Goal: Information Seeking & Learning: Check status

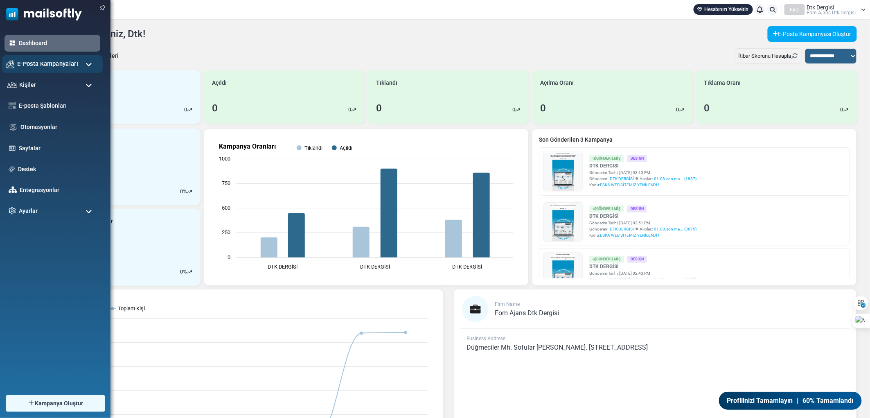
click at [52, 57] on div "E-Posta Kampanyaları" at bounding box center [52, 64] width 101 height 18
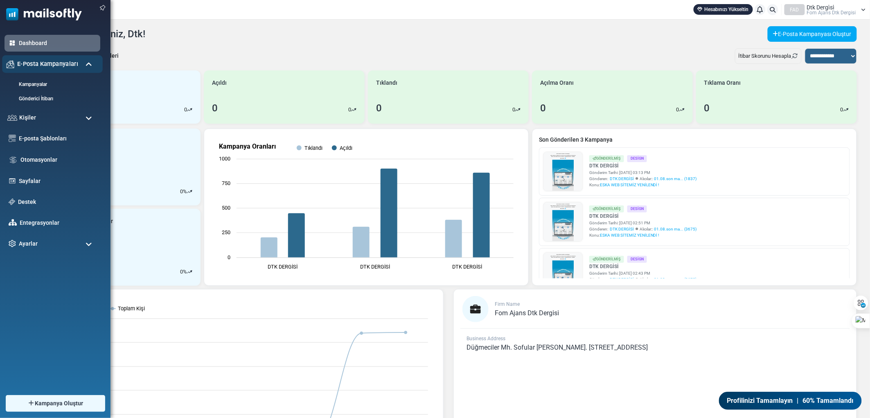
click at [51, 58] on div "E-Posta Kampanyaları" at bounding box center [52, 64] width 101 height 18
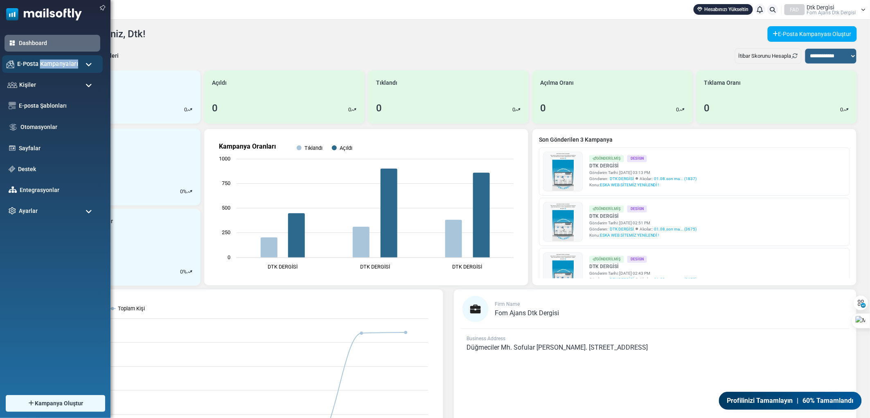
click at [51, 58] on div "E-Posta Kampanyaları" at bounding box center [52, 64] width 101 height 18
click at [14, 60] on img at bounding box center [11, 64] width 8 height 8
click at [38, 82] on div "Kişiler" at bounding box center [52, 85] width 101 height 18
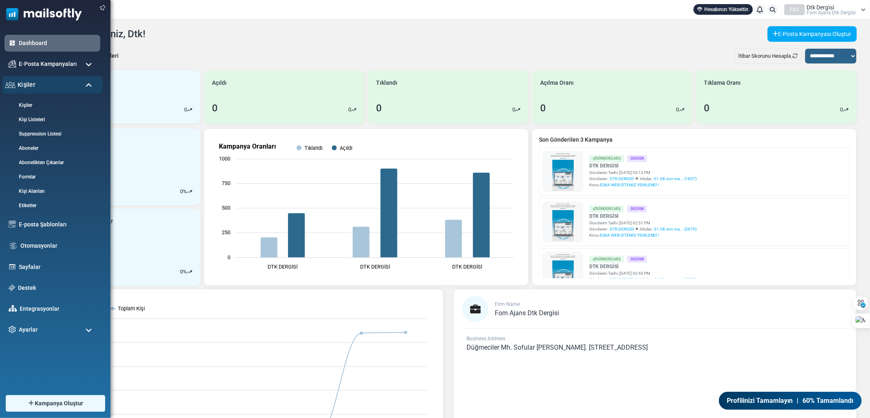
click at [38, 83] on div "Kişiler" at bounding box center [52, 85] width 101 height 18
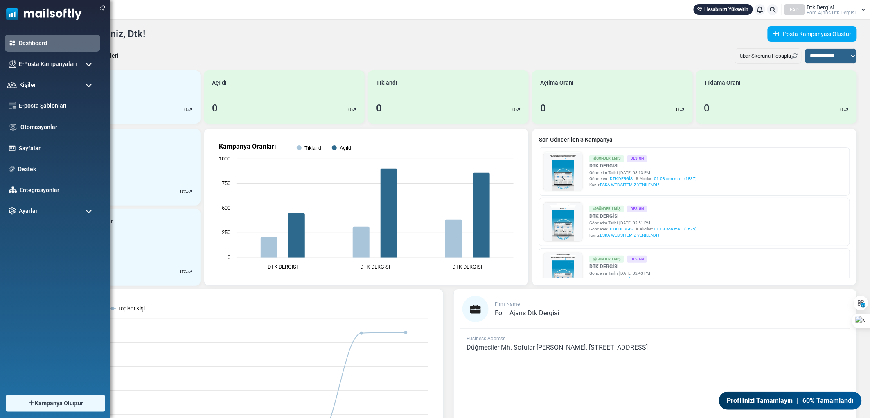
click at [88, 63] on span at bounding box center [88, 64] width 7 height 7
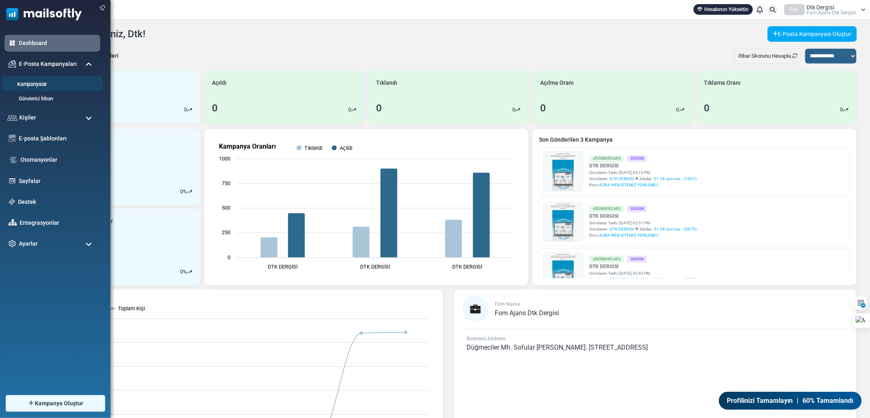
click at [54, 87] on link "Kampanyalar" at bounding box center [51, 85] width 98 height 8
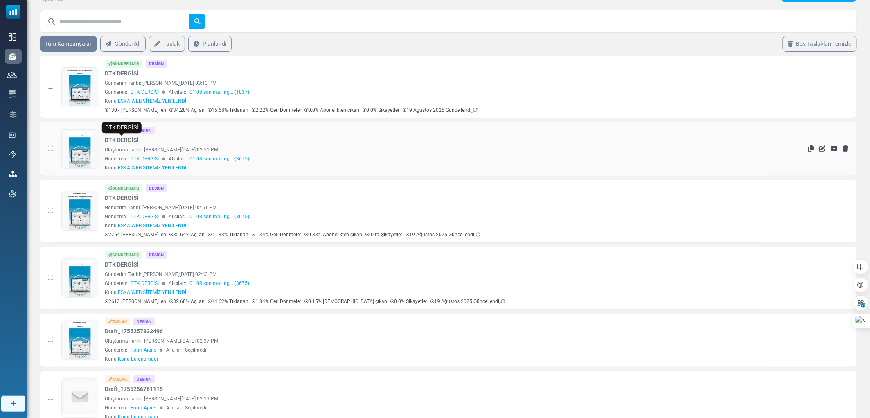
scroll to position [91, 0]
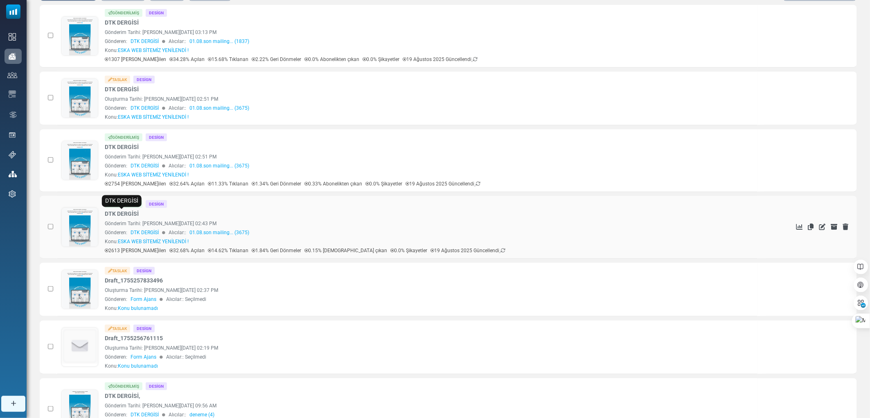
click at [115, 214] on link "DTK DERGİSİ" at bounding box center [122, 213] width 34 height 9
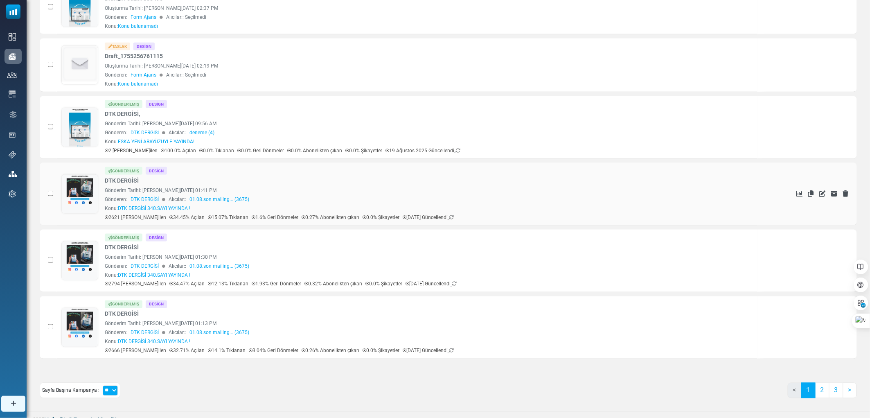
scroll to position [381, 0]
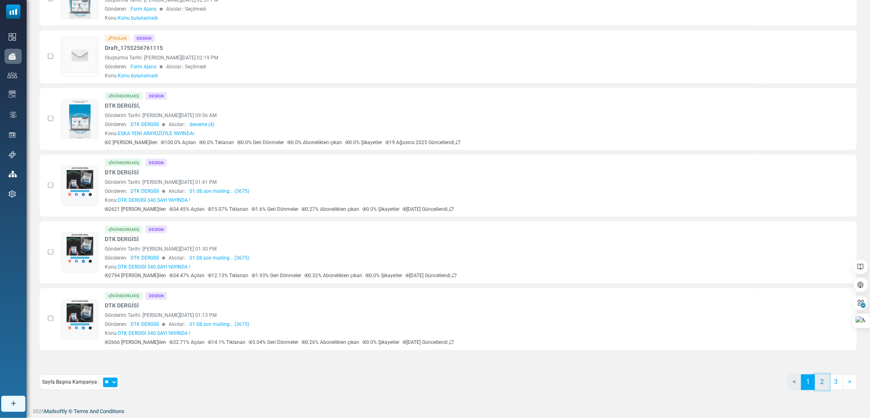
click at [822, 378] on link "2" at bounding box center [822, 382] width 14 height 16
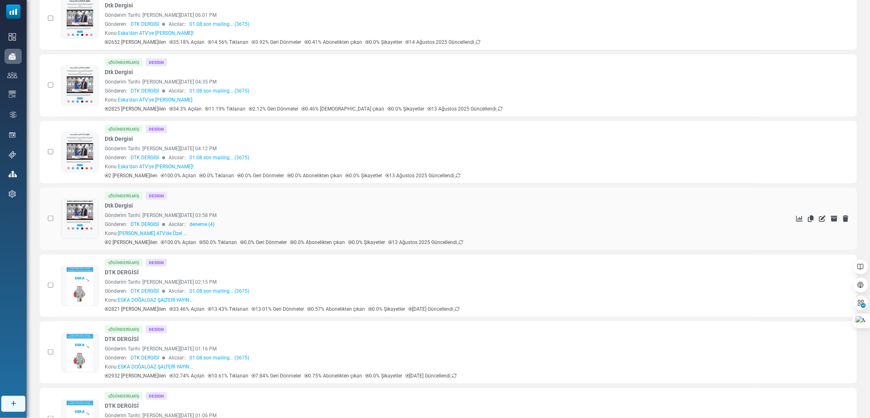
scroll to position [0, 0]
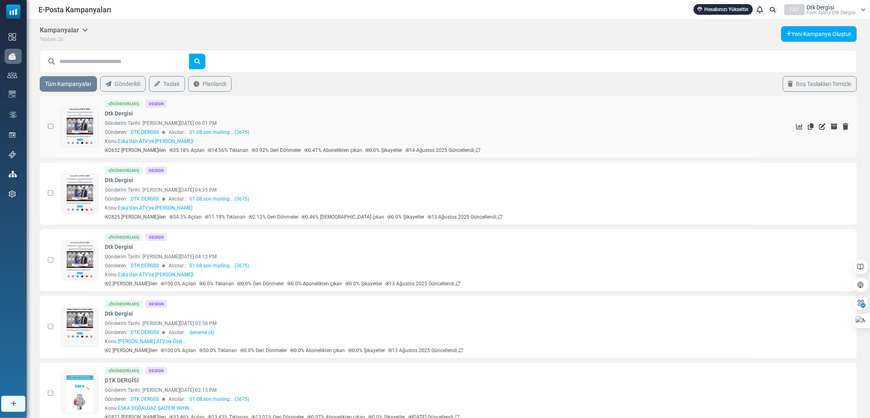
click at [124, 111] on link "Dtk Dergisi" at bounding box center [119, 113] width 28 height 9
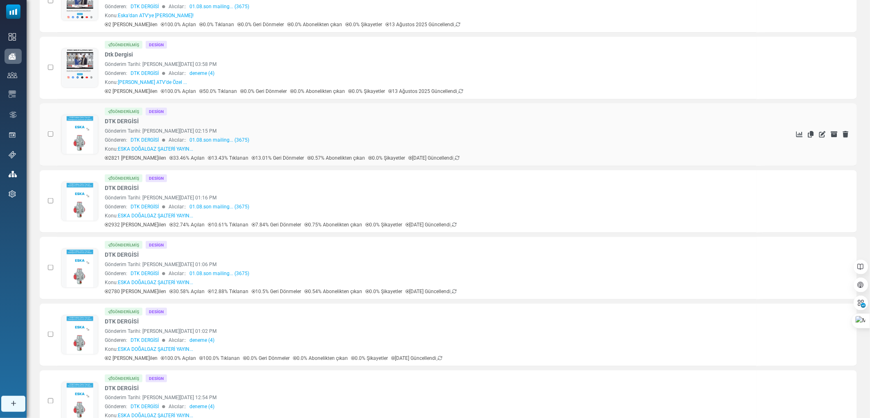
scroll to position [272, 0]
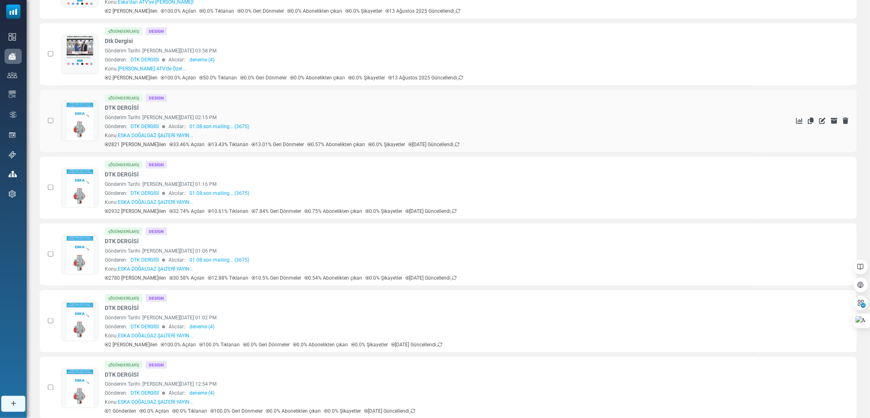
click at [120, 105] on link "DTK DERGİSİ" at bounding box center [122, 107] width 34 height 9
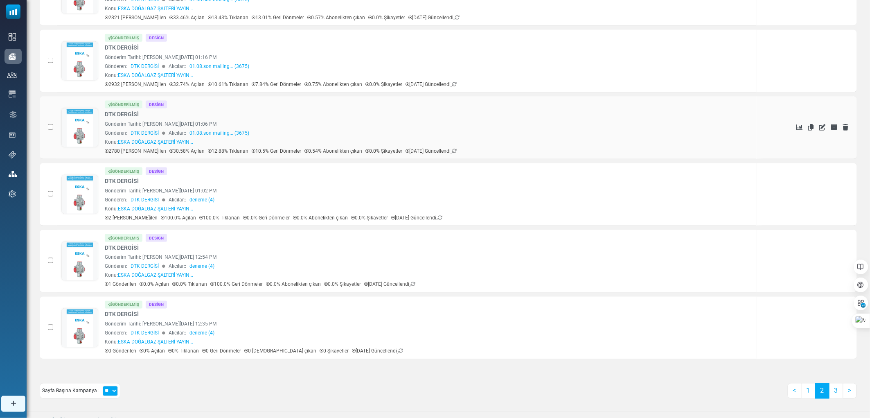
scroll to position [407, 0]
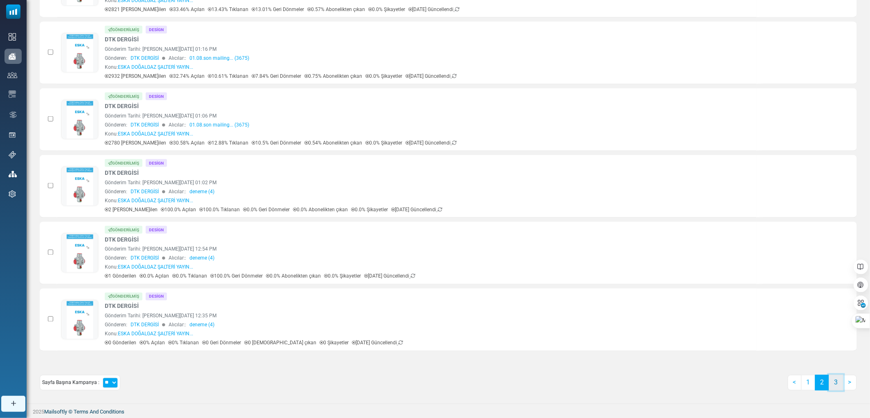
click at [834, 379] on link "3" at bounding box center [836, 383] width 14 height 16
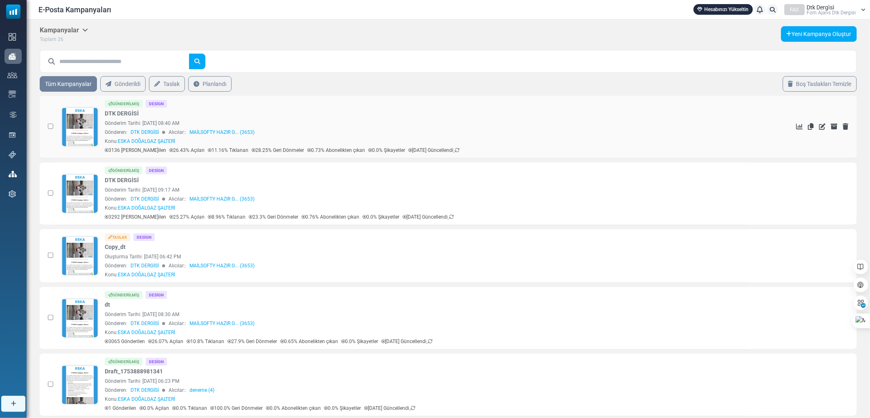
click at [127, 111] on link "DTK DERGİSİ" at bounding box center [122, 113] width 34 height 9
click at [389, 285] on table "0 Selected Delete Selected Archive Selected Gönderilmiş Design DTK DERGİSİ" at bounding box center [448, 285] width 817 height 386
drag, startPoint x: 360, startPoint y: 274, endPoint x: 319, endPoint y: 267, distance: 42.0
click at [319, 267] on div "Taslak Design Copy_dt Oluşturma Tarihi: July 30, 2025 at 06:42 PM Gönderen: DTK…" at bounding box center [424, 255] width 638 height 45
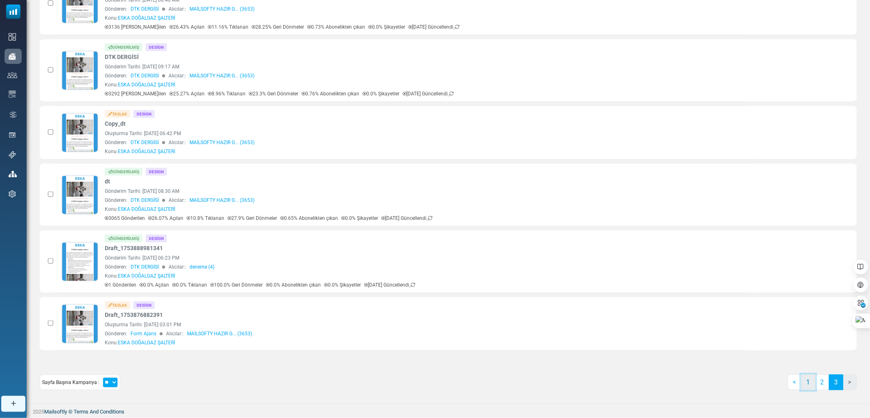
click at [806, 387] on link "1" at bounding box center [808, 382] width 14 height 16
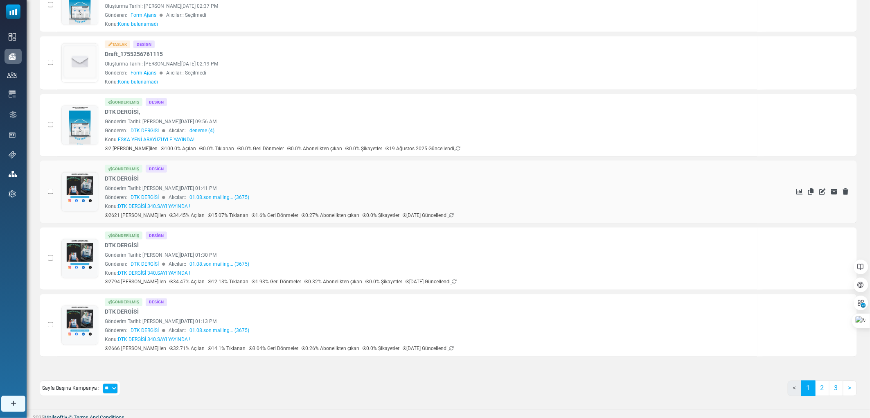
scroll to position [381, 0]
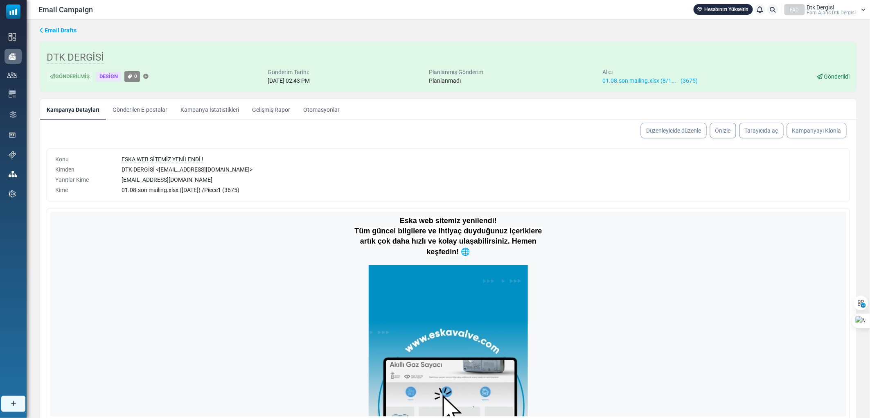
click at [251, 108] on link "Gelişmiş Rapor" at bounding box center [270, 109] width 51 height 20
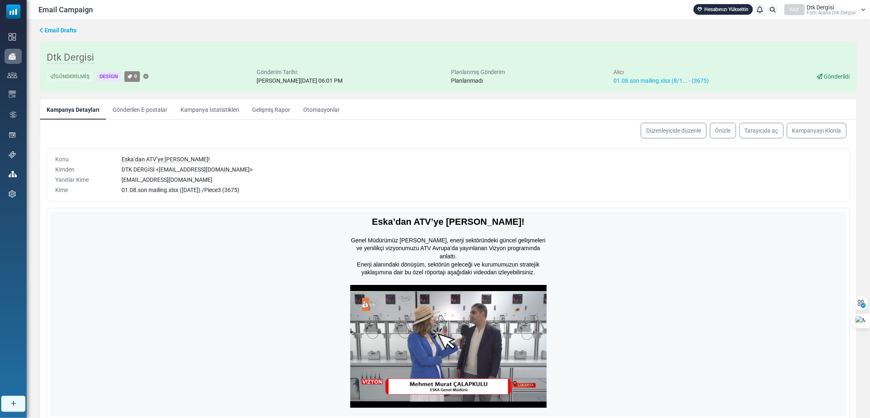
click at [208, 110] on link "Kampanya İstatistikleri" at bounding box center [210, 109] width 72 height 20
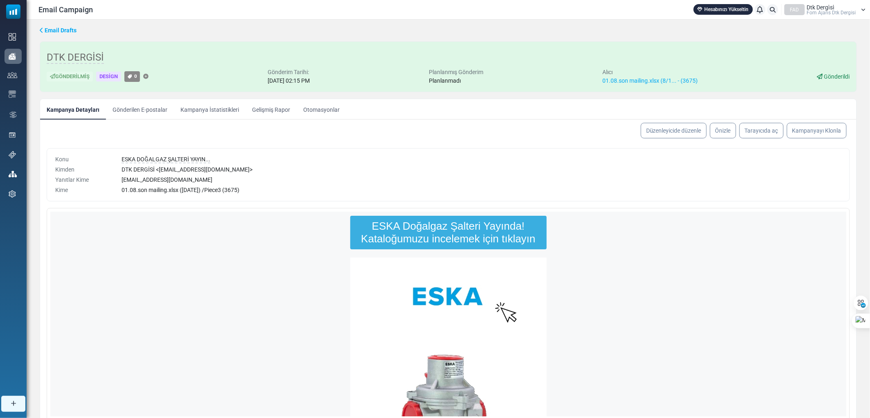
click at [207, 109] on link "Kampanya İstatistikleri" at bounding box center [210, 109] width 72 height 20
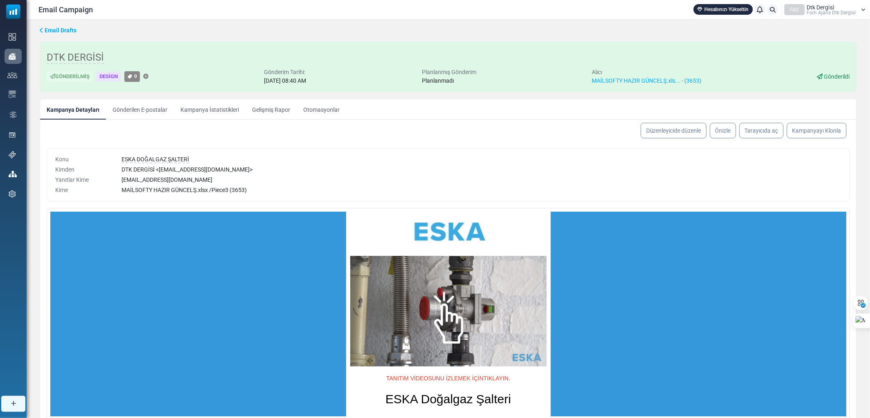
click at [214, 109] on link "Kampanya İstatistikleri" at bounding box center [210, 109] width 72 height 20
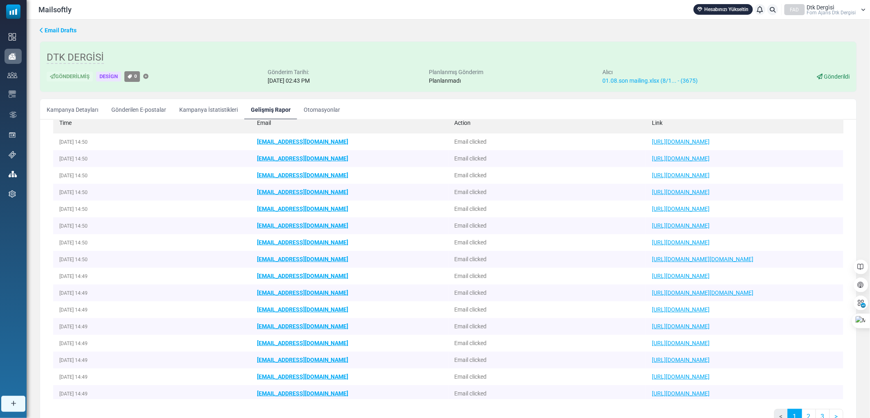
click at [218, 115] on link "Kampanya İstatistikleri" at bounding box center [209, 109] width 72 height 20
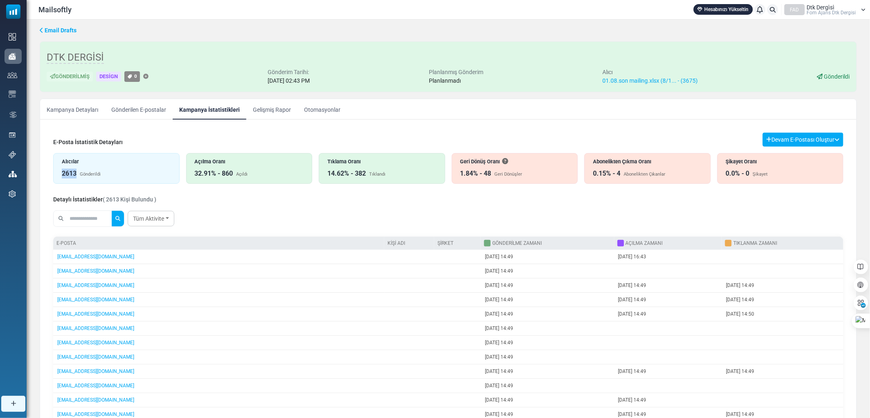
drag, startPoint x: 76, startPoint y: 172, endPoint x: 63, endPoint y: 176, distance: 13.7
click at [63, 176] on div "2613" at bounding box center [69, 174] width 15 height 10
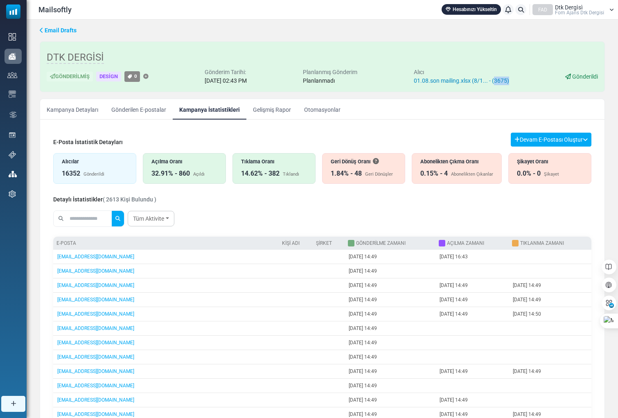
drag, startPoint x: 519, startPoint y: 82, endPoint x: 503, endPoint y: 83, distance: 15.6
click at [503, 83] on div "Gönderilmiş Design 0 Gönderim Tarihi: August 15, 2025 at 02:43 PM Planlanmış Gö…" at bounding box center [322, 76] width 551 height 17
click at [572, 117] on ul "Kampanya Detayları Gönderilen E-postalar Kampanya İstatistikleri Gelişmiş Rapor…" at bounding box center [322, 109] width 564 height 20
drag, startPoint x: 189, startPoint y: 173, endPoint x: 179, endPoint y: 173, distance: 9.8
click at [179, 173] on div "32.91% - 860" at bounding box center [170, 174] width 38 height 10
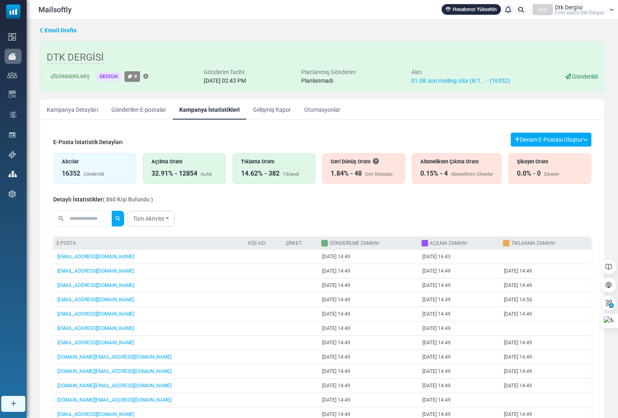
drag, startPoint x: 276, startPoint y: 174, endPoint x: 267, endPoint y: 173, distance: 9.1
click at [267, 173] on div "14.62% - 382 Tıklandı" at bounding box center [274, 174] width 66 height 10
click at [360, 174] on div "1.84% - 48 Geri Dönüşler" at bounding box center [363, 174] width 66 height 10
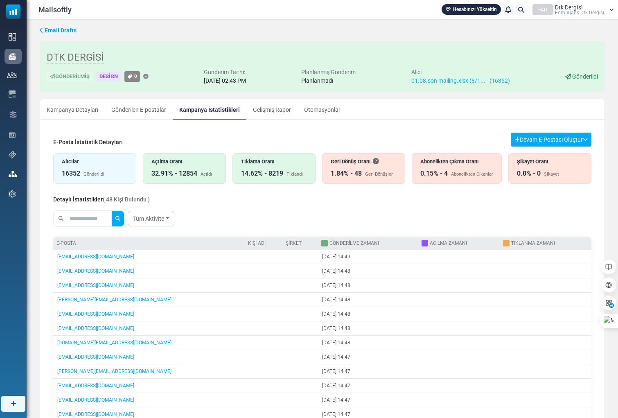
drag, startPoint x: 362, startPoint y: 174, endPoint x: 353, endPoint y: 174, distance: 9.0
click at [353, 174] on div "1.84% - 48 Geri Dönüşler" at bounding box center [363, 174] width 66 height 10
click at [461, 213] on div "Tüm Aktivite All Opens Not opened Clicks Not clicked" at bounding box center [322, 218] width 538 height 23
click at [319, 141] on div "E-Posta İstatistik Detayları Devam E-Postası Oluştur Filtre Sonucundan Bir List…" at bounding box center [322, 140] width 538 height 14
drag, startPoint x: 341, startPoint y: 172, endPoint x: 327, endPoint y: 172, distance: 13.9
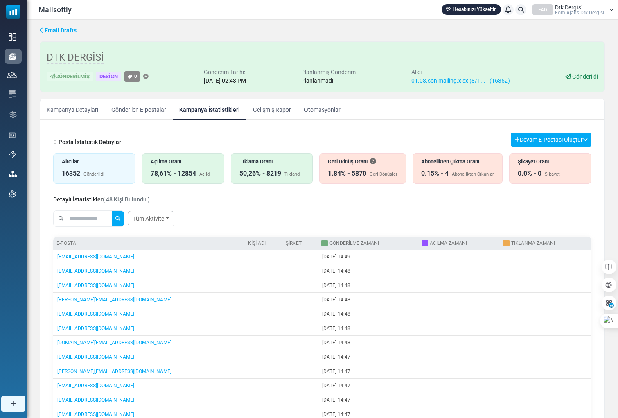
click at [328, 172] on div "1.84% - 5870" at bounding box center [347, 174] width 38 height 10
drag, startPoint x: 436, startPoint y: 170, endPoint x: 423, endPoint y: 171, distance: 13.1
click at [423, 171] on div "0.15% - 4" at bounding box center [435, 174] width 27 height 10
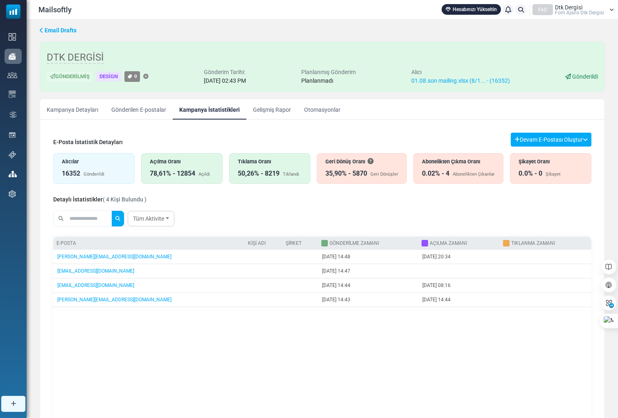
click at [521, 203] on div "Detaylı İstatistikler ( 4 Kişi Bulundu )" at bounding box center [322, 198] width 538 height 10
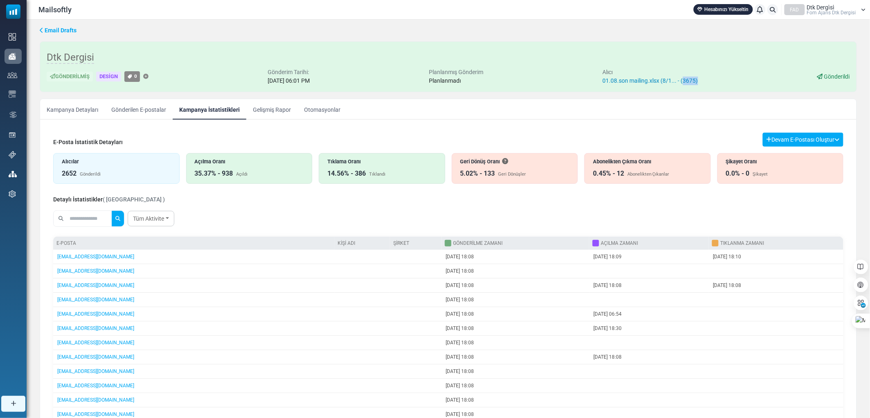
drag, startPoint x: 710, startPoint y: 79, endPoint x: 690, endPoint y: 81, distance: 19.7
click at [690, 81] on div "Gönderilmiş Design 0 Gönderim Tarihi: [DATE] 06:01 PM Planlanmış Gönderim Planl…" at bounding box center [448, 76] width 803 height 17
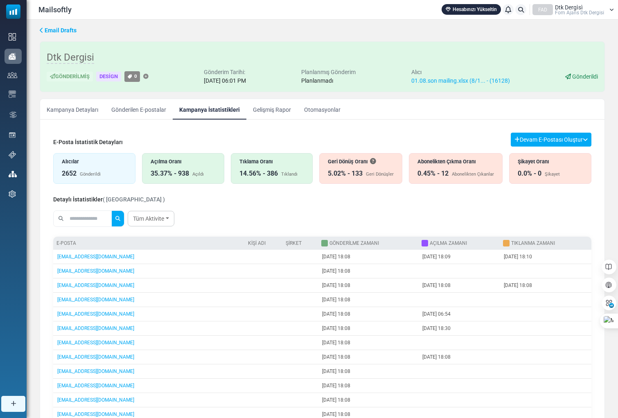
click at [359, 103] on ul "Kampanya Detayları Gönderilen E-postalar Kampanya İstatistikleri Gelişmiş Rapor…" at bounding box center [322, 109] width 564 height 20
click at [362, 98] on div "Email Drafts Dtk Dergisi Gönderilmiş Design 0 Gönderim Tarihi: [DATE] 06:01 PM …" at bounding box center [322, 243] width 591 height 447
click at [362, 98] on div "Email Drafts Dtk Dergisi Gönderilmiş Design 0 Gönderim Tarihi: August 05, 2025 …" at bounding box center [322, 243] width 591 height 447
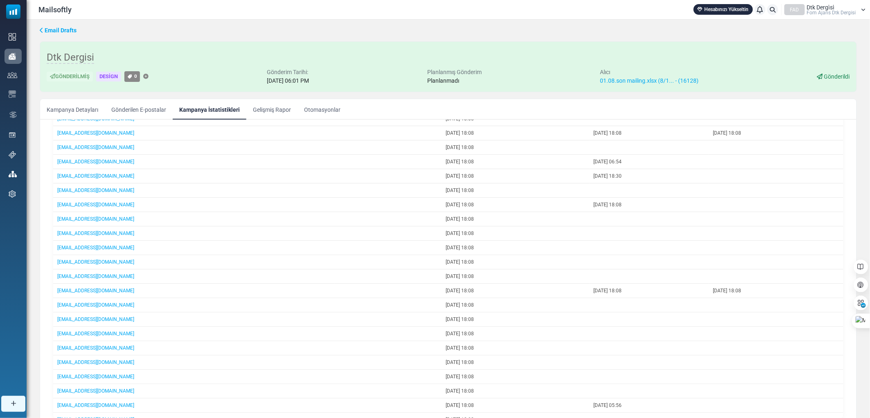
drag, startPoint x: 322, startPoint y: 79, endPoint x: 310, endPoint y: 80, distance: 12.7
click at [309, 80] on div "August 05, 2025 at 06:01 PM" at bounding box center [288, 80] width 42 height 9
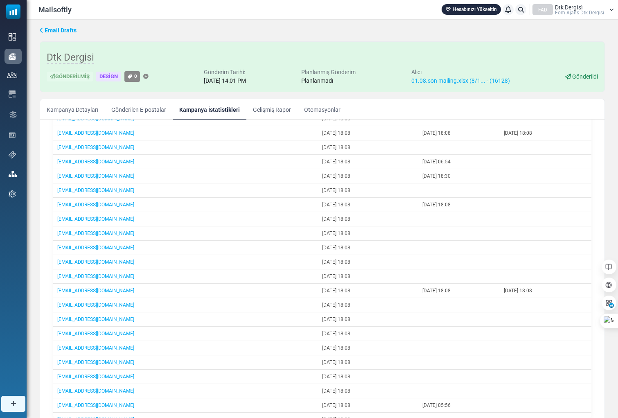
click at [350, 46] on div "Dtk Dergisi Gönderilmiş Design 0 Gönderim Tarihi: August 05, 2025 at 14:01 PM P…" at bounding box center [322, 66] width 565 height 51
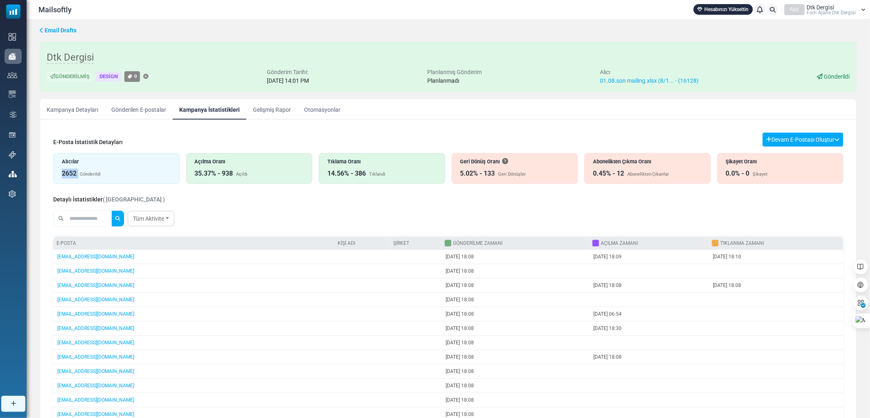
drag, startPoint x: 79, startPoint y: 172, endPoint x: 63, endPoint y: 175, distance: 16.2
click at [63, 175] on div "2652 Gönderildi" at bounding box center [116, 174] width 109 height 10
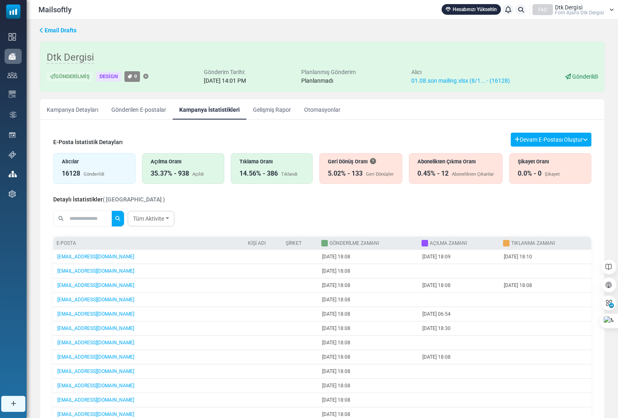
click at [191, 179] on div "Açılma Oranı 35.37% - 938 Açıldı" at bounding box center [183, 168] width 82 height 31
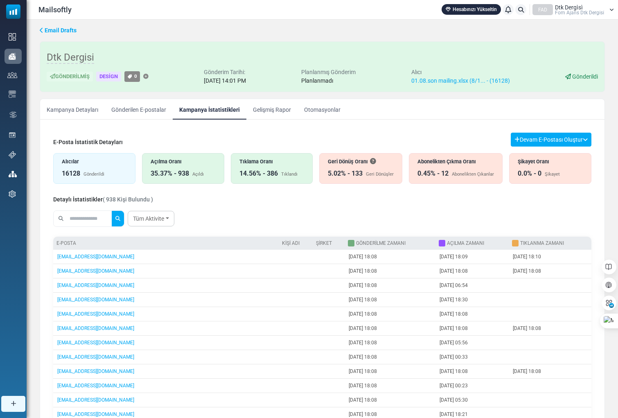
click at [213, 198] on div "Detaylı İstatistikler ( 938 Kişi Bulundu )" at bounding box center [322, 198] width 538 height 10
drag, startPoint x: 189, startPoint y: 171, endPoint x: 179, endPoint y: 171, distance: 9.8
click at [179, 171] on div "35.37% - 938 Açıldı" at bounding box center [183, 174] width 65 height 10
click at [344, 393] on td "August 5, 2025 - 18:08" at bounding box center [389, 385] width 91 height 14
drag, startPoint x: 447, startPoint y: 171, endPoint x: 451, endPoint y: 182, distance: 11.8
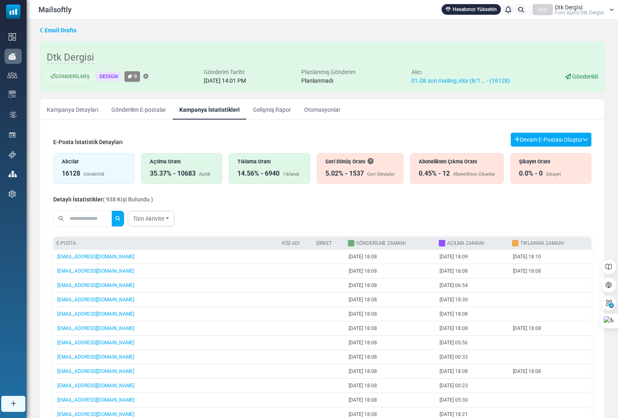
click at [451, 182] on div "Abonelikten Çıkma Oranı 0.45% - 12 Abonelikten Çıkanlar" at bounding box center [457, 168] width 94 height 31
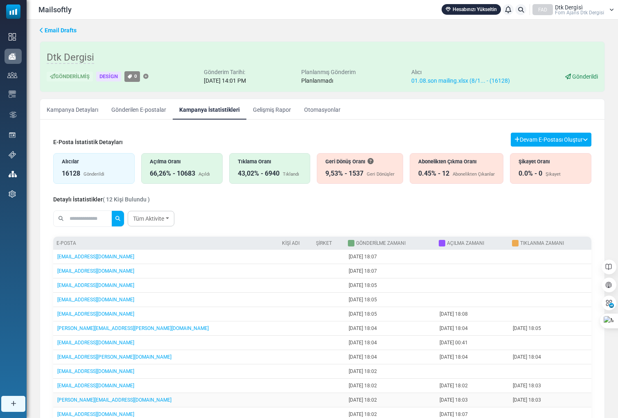
drag, startPoint x: 415, startPoint y: 171, endPoint x: 469, endPoint y: 397, distance: 232.6
click at [469, 397] on td "August 5, 2025 - 18:03" at bounding box center [471, 400] width 73 height 14
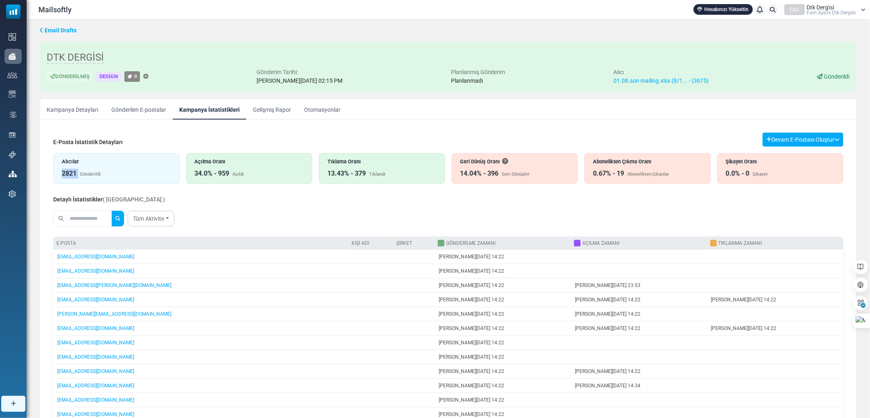
drag, startPoint x: 79, startPoint y: 174, endPoint x: 60, endPoint y: 173, distance: 18.4
click at [60, 173] on div "Alıcılar 2821 Gönderildi" at bounding box center [116, 168] width 126 height 31
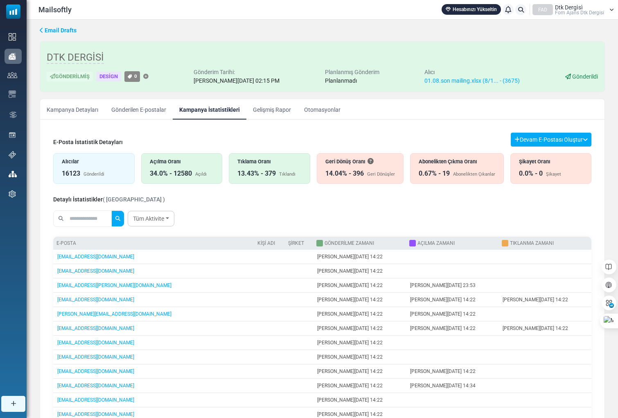
drag, startPoint x: 275, startPoint y: 173, endPoint x: 263, endPoint y: 171, distance: 11.6
click at [263, 171] on div "13.43% - 379 Tıklandı" at bounding box center [269, 174] width 64 height 10
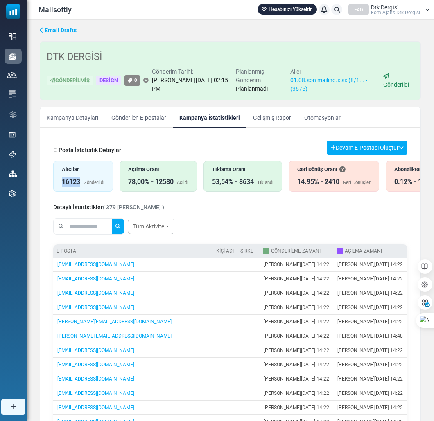
drag, startPoint x: 81, startPoint y: 180, endPoint x: 62, endPoint y: 181, distance: 18.4
click at [62, 181] on div "16123 Gönderildi" at bounding box center [83, 182] width 43 height 10
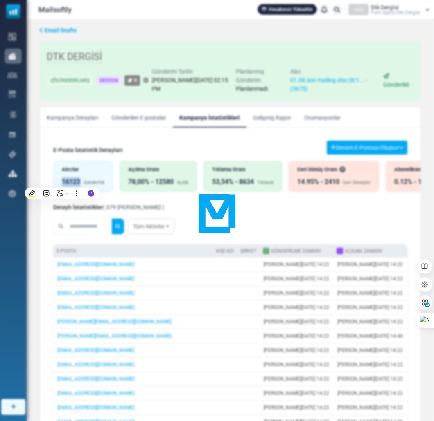
copy div "16123"
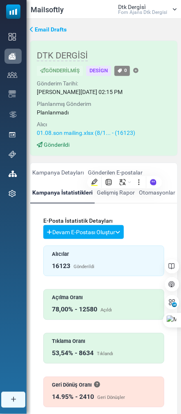
click at [153, 156] on div "Email Drafts DTK DERGİSİ Gönderilmiş Design 0 Gönderim Tarihi: August 01, 2025 …" at bounding box center [104, 284] width 155 height 530
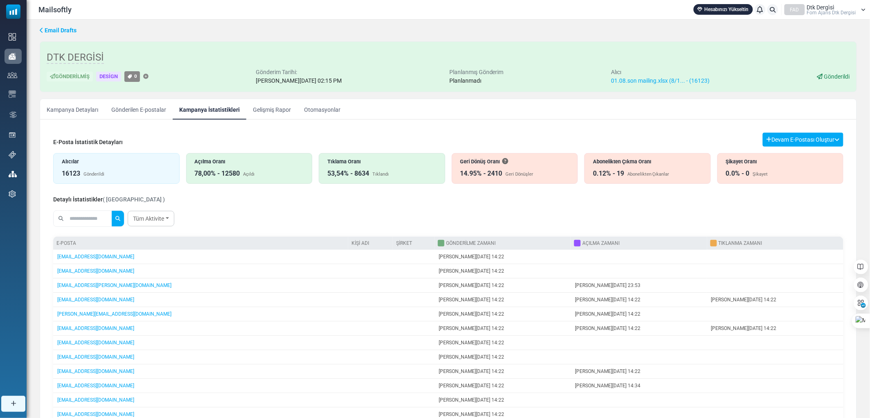
click at [76, 111] on link "Kampanya Detayları" at bounding box center [72, 109] width 65 height 20
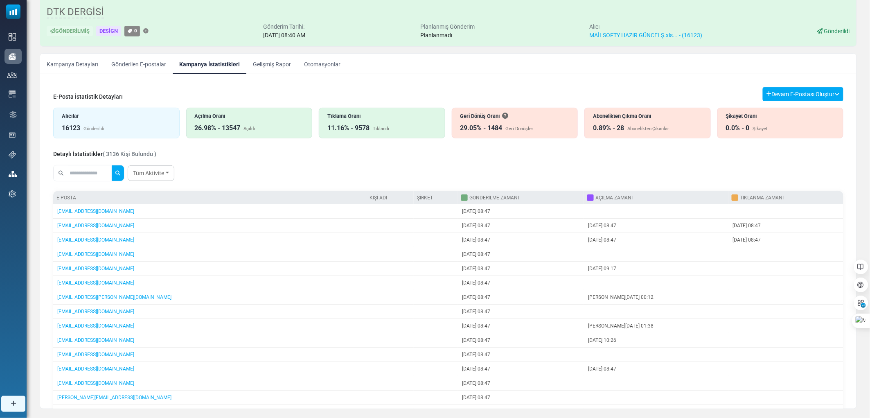
drag, startPoint x: 202, startPoint y: 128, endPoint x: 255, endPoint y: 102, distance: 58.3
click at [255, 102] on div "Alıcılar 16123 Gönderildi Açılma Oranı 26.98% - 13547 Açıldı Tıklama Oranı 11.1…" at bounding box center [448, 119] width 790 height 37
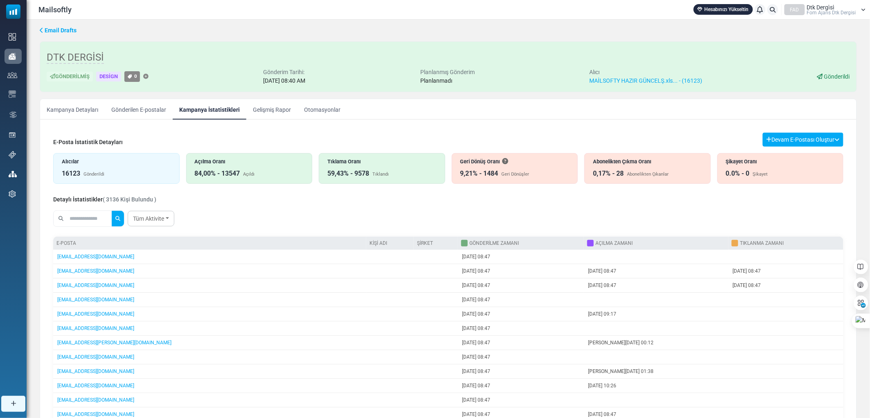
drag, startPoint x: 307, startPoint y: 184, endPoint x: 276, endPoint y: 202, distance: 35.9
click at [276, 202] on div "Detaylı İstatistikler ( 3136 Kişi Bulundu )" at bounding box center [448, 198] width 790 height 10
